Goal: Register for event/course

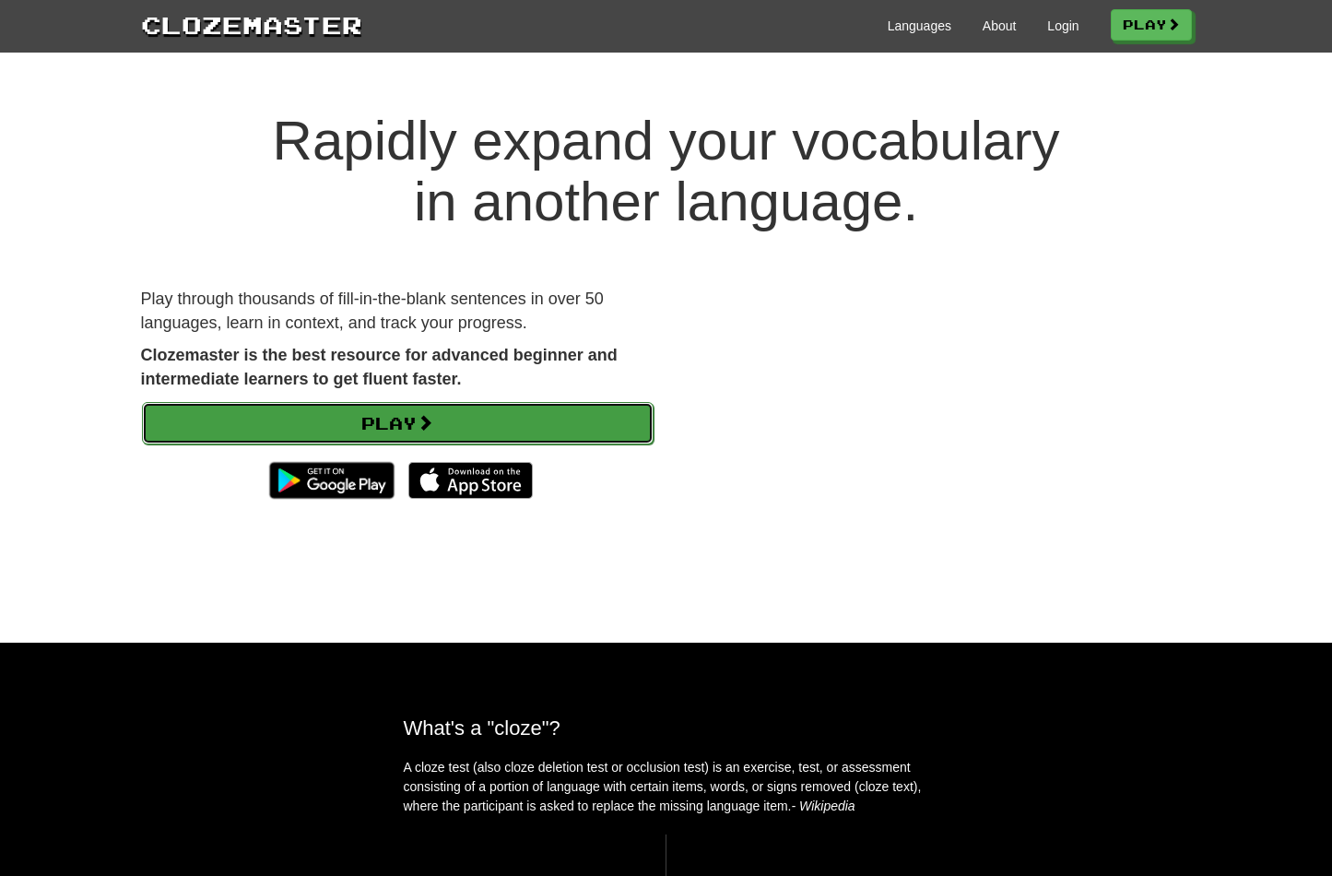
click at [251, 417] on link "Play" at bounding box center [398, 423] width 512 height 42
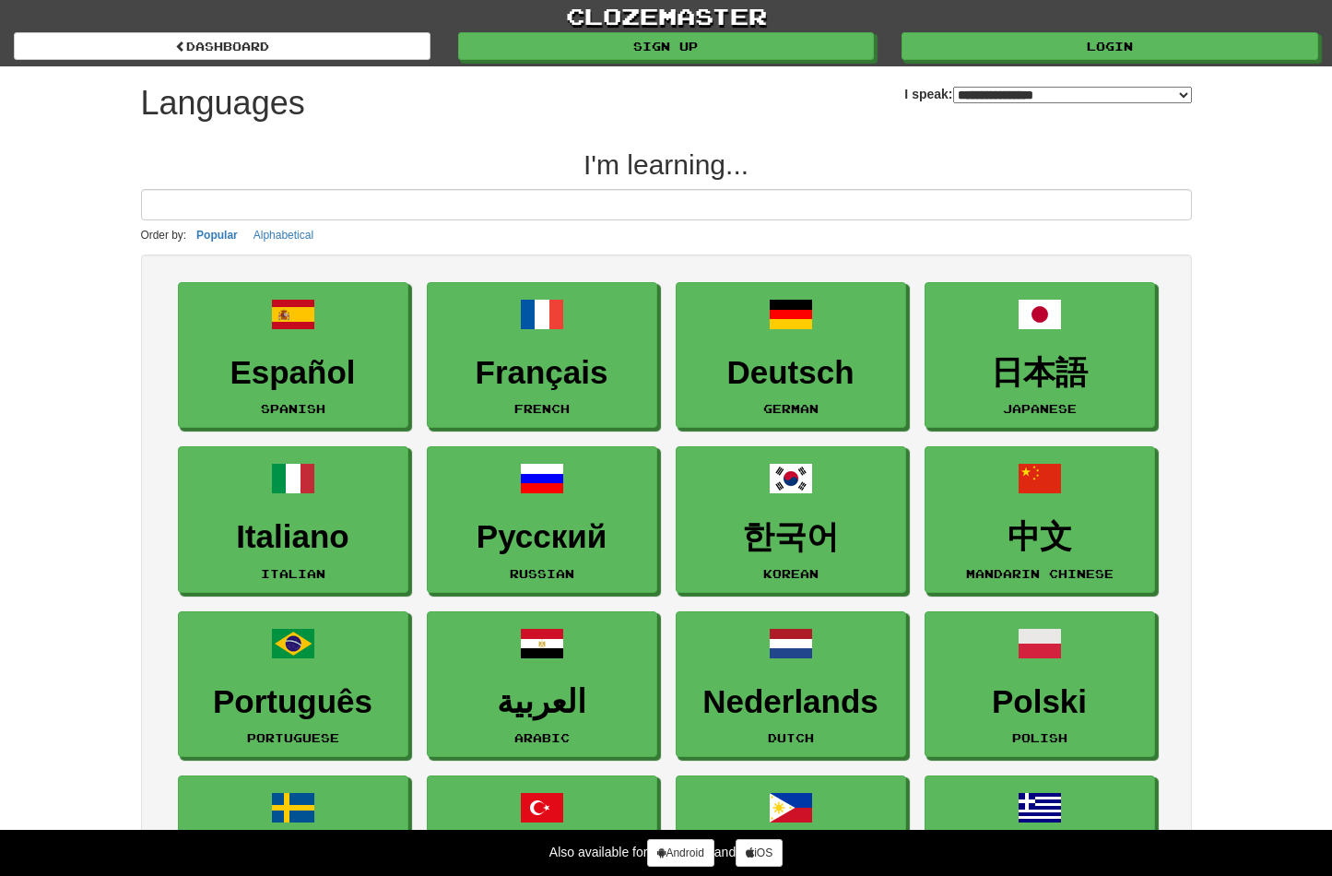
select select "*******"
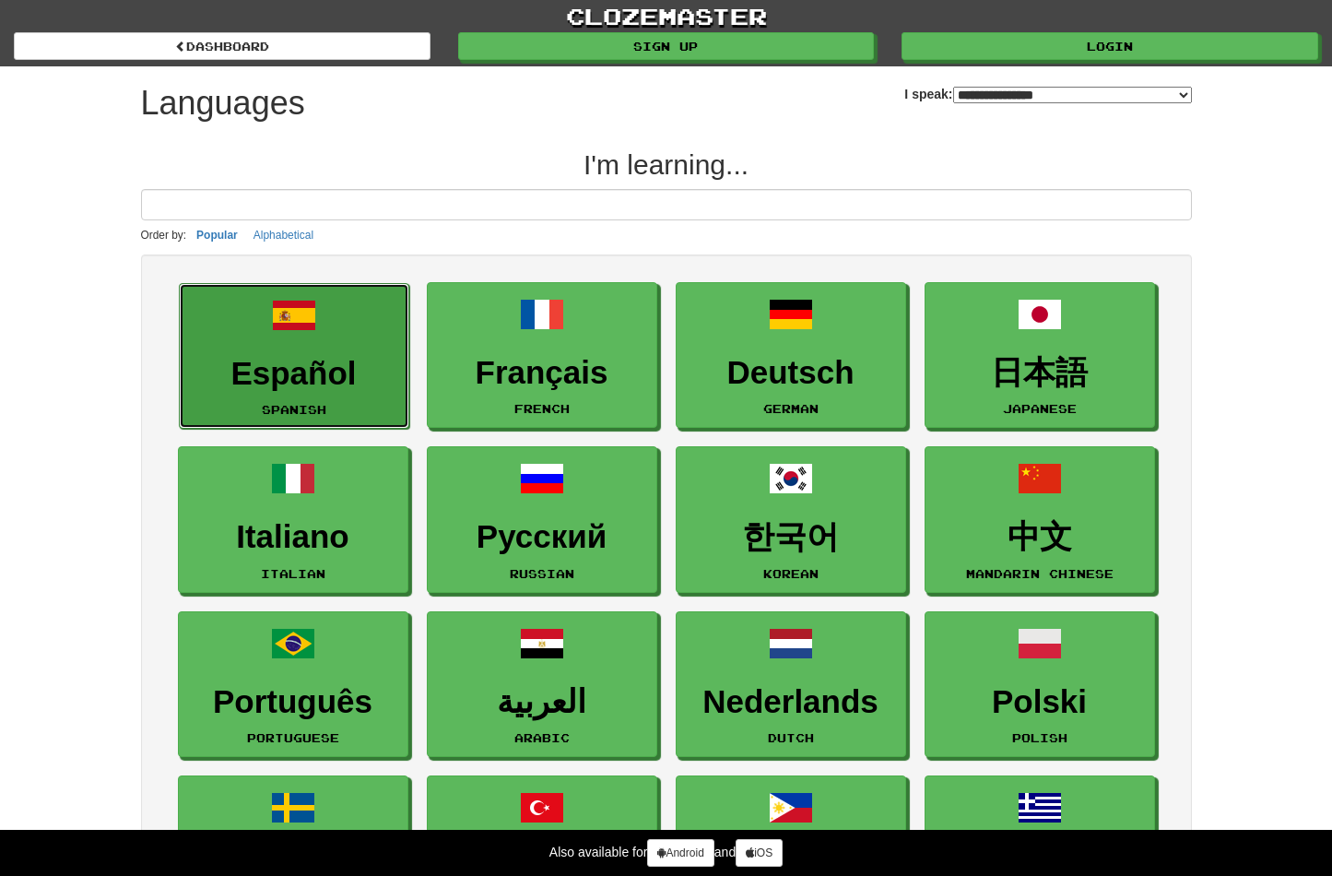
click at [371, 349] on link "Español Spanish" at bounding box center [294, 356] width 230 height 147
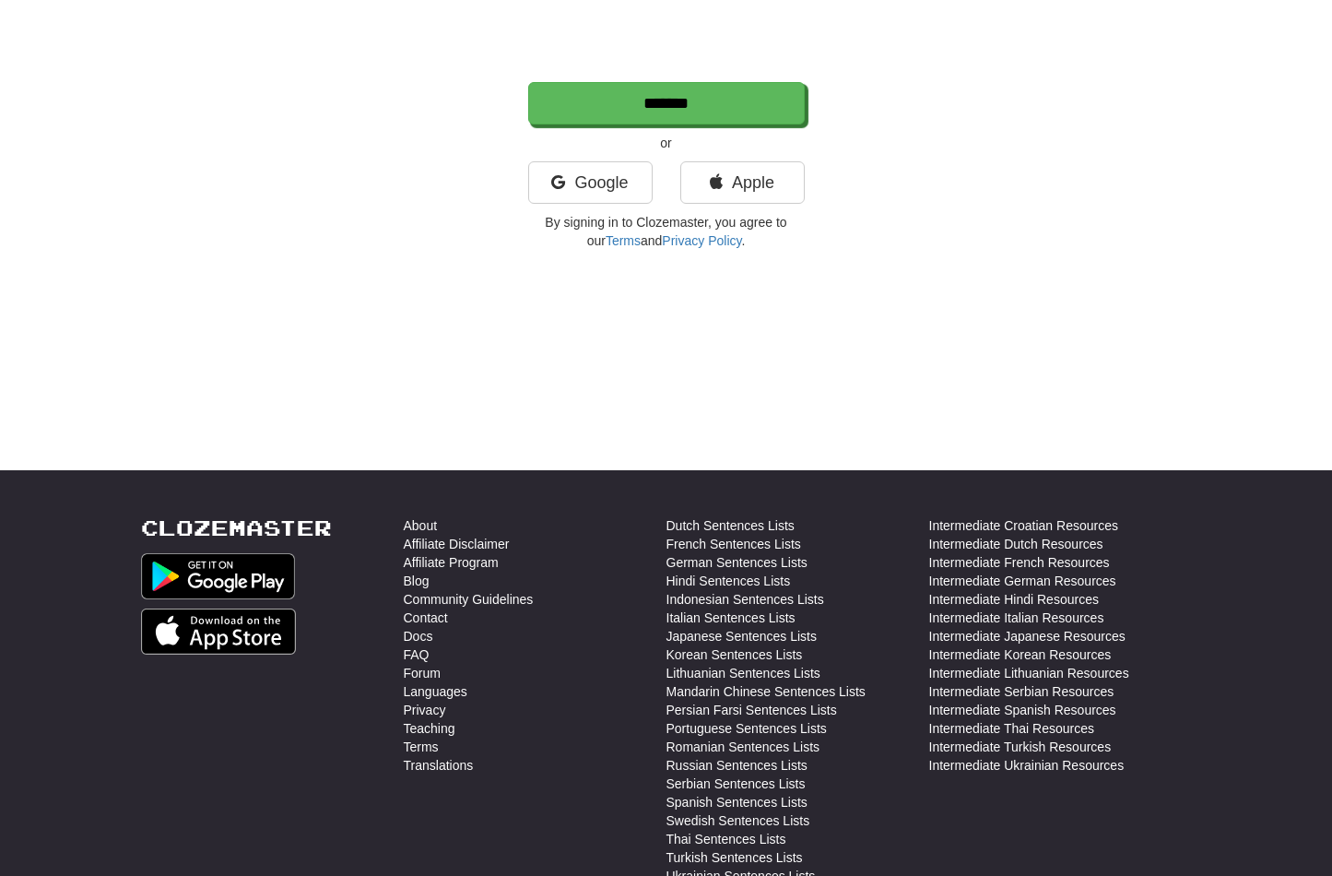
scroll to position [639, 0]
